Goal: Task Accomplishment & Management: Manage account settings

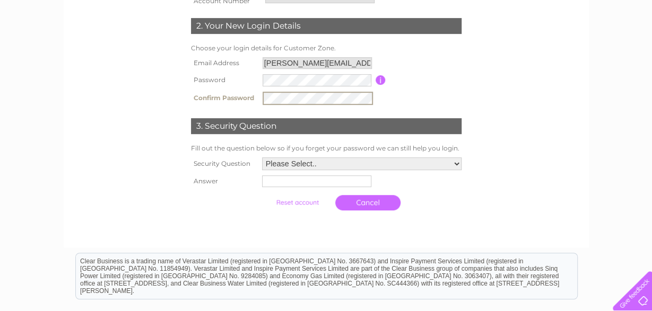
scroll to position [221, 0]
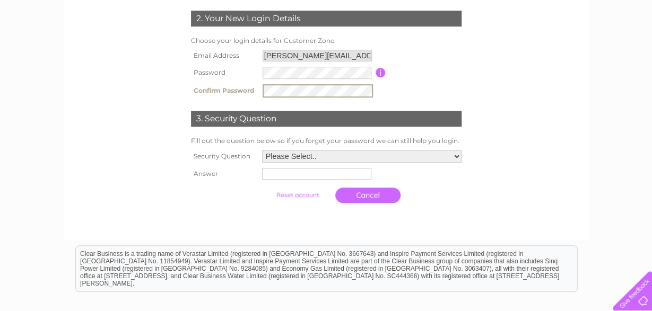
click at [262, 150] on select "Please Select.. In what town or city was your first job? In what town or city d…" at bounding box center [361, 156] width 199 height 13
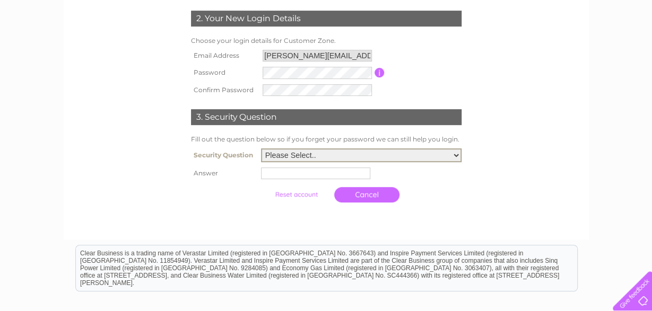
select select "2"
click option "In what town or city did you meet your spouse/partner?" at bounding box center [0, 0] width 0 height 0
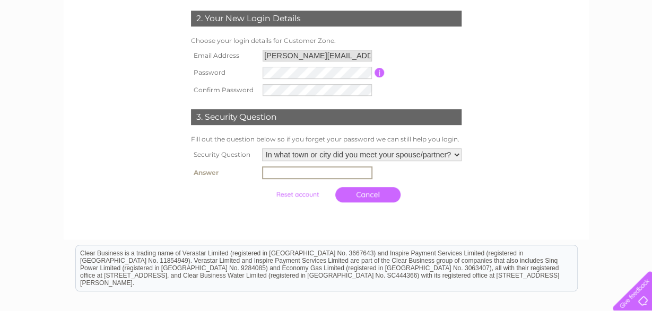
click at [312, 175] on input "text" at bounding box center [317, 173] width 110 height 13
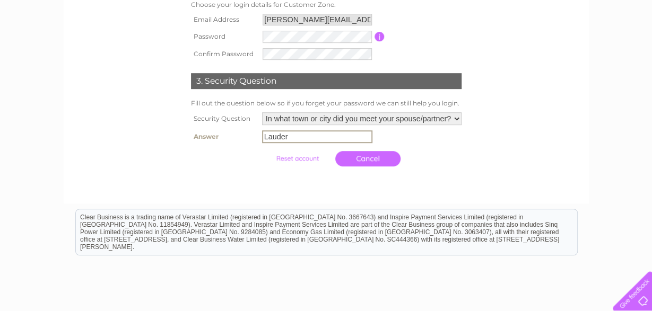
scroll to position [276, 0]
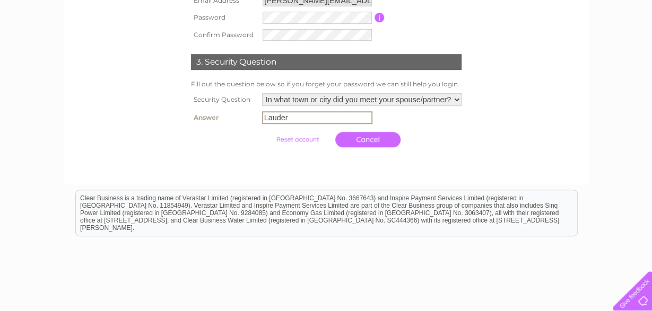
type input "Lauder"
click at [452, 143] on td "Cancel" at bounding box center [361, 139] width 205 height 26
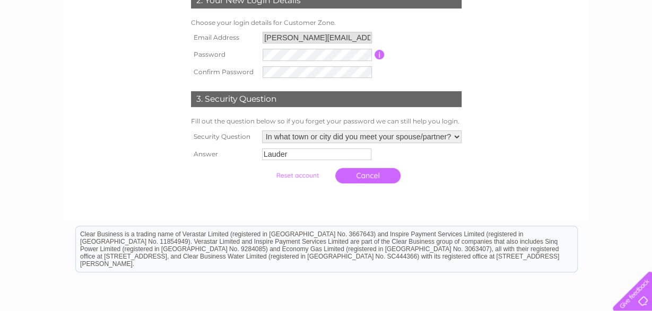
scroll to position [166, 0]
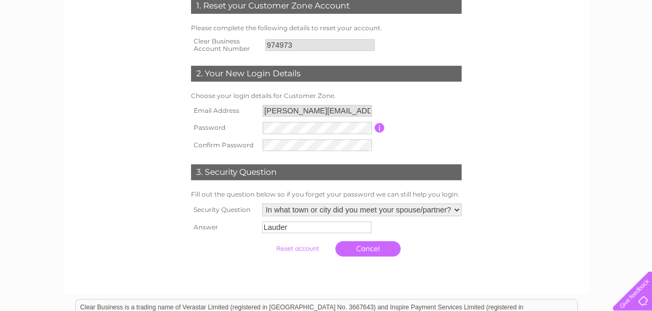
click at [295, 250] on input "submit" at bounding box center [297, 248] width 65 height 15
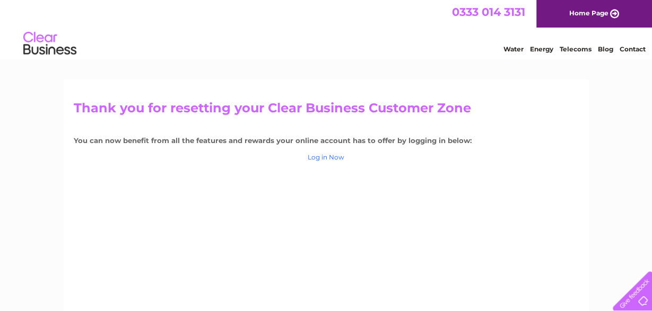
click at [317, 155] on link "Log in Now" at bounding box center [326, 157] width 37 height 8
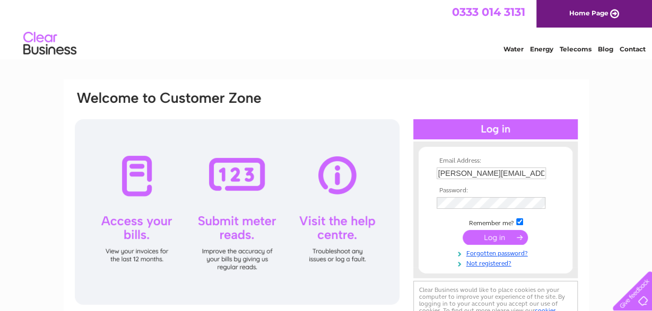
click at [485, 240] on input "submit" at bounding box center [495, 237] width 65 height 15
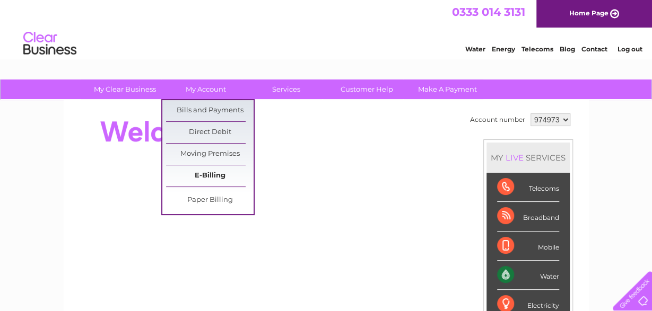
click at [212, 173] on link "E-Billing" at bounding box center [210, 176] width 88 height 21
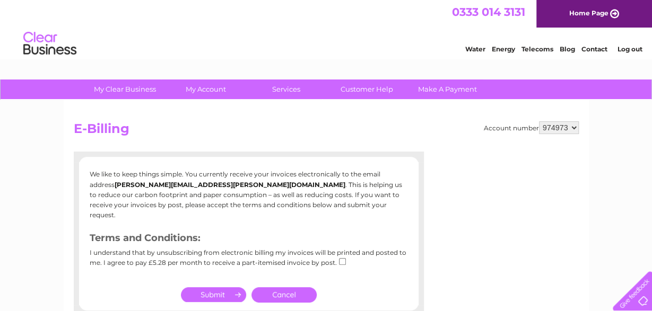
click at [286, 288] on link "Cancel" at bounding box center [283, 295] width 65 height 15
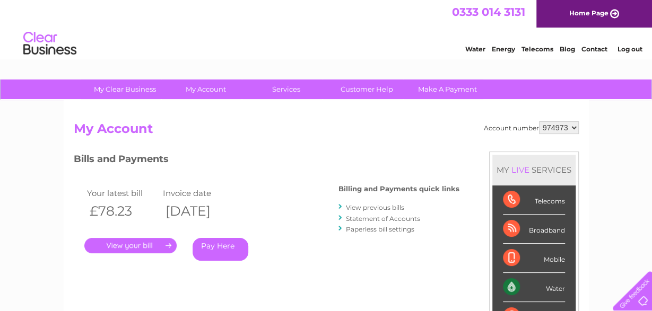
click at [364, 220] on link "Statement of Accounts" at bounding box center [383, 219] width 74 height 8
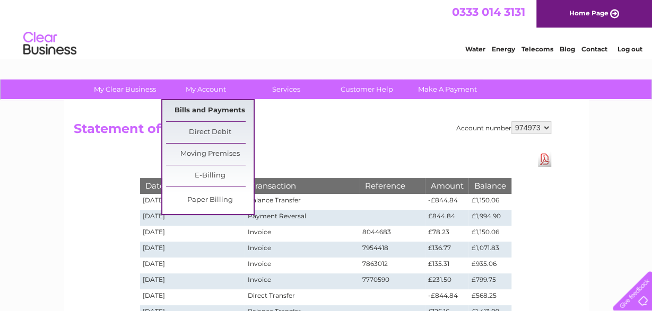
click at [211, 109] on link "Bills and Payments" at bounding box center [210, 110] width 88 height 21
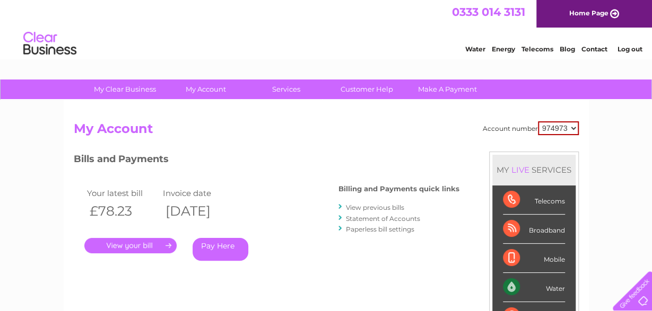
click at [355, 207] on link "View previous bills" at bounding box center [375, 208] width 58 height 8
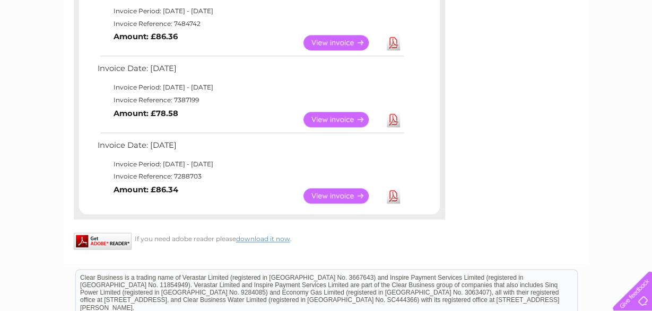
scroll to position [662, 0]
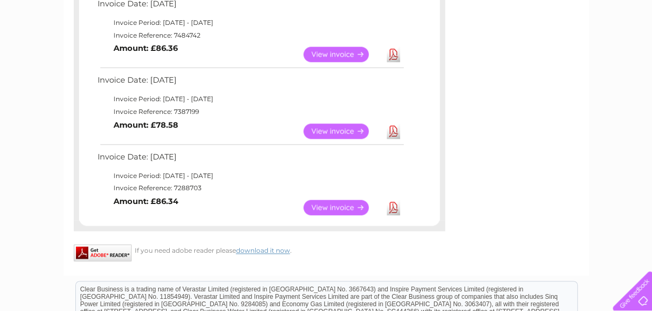
click at [346, 206] on link "View" at bounding box center [342, 207] width 78 height 15
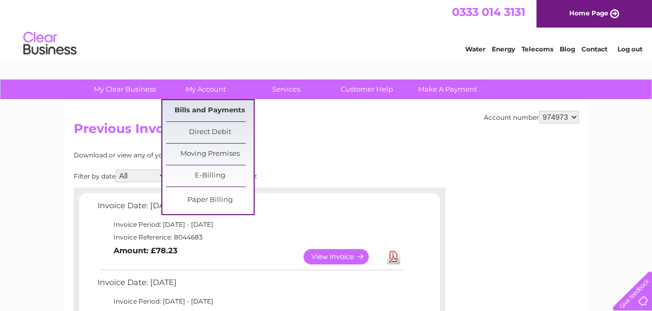
click at [223, 103] on link "Bills and Payments" at bounding box center [210, 110] width 88 height 21
click at [222, 110] on link "Bills and Payments" at bounding box center [210, 110] width 88 height 21
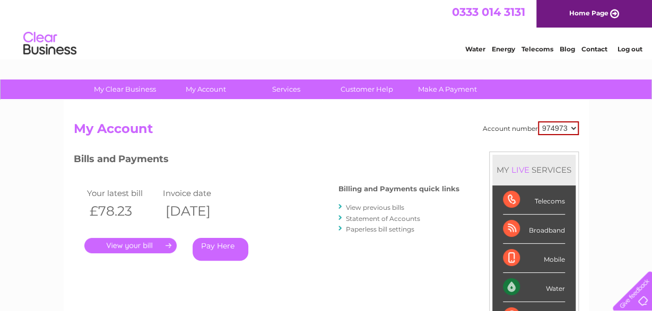
click at [366, 219] on link "Statement of Accounts" at bounding box center [383, 219] width 74 height 8
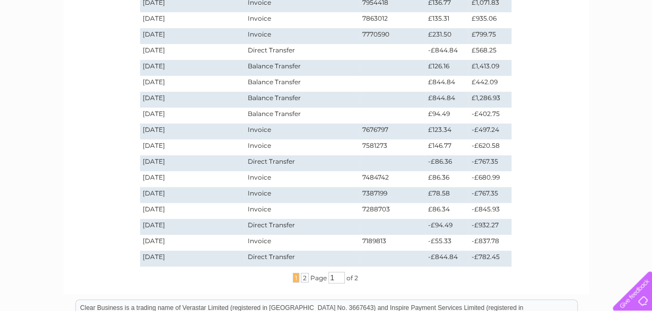
scroll to position [276, 0]
